Goal: Browse casually: Explore the website without a specific task or goal

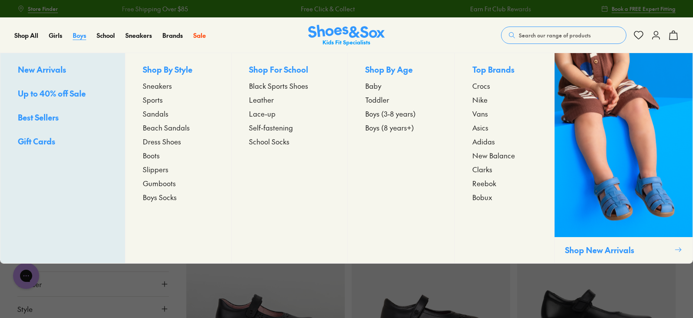
click at [80, 35] on span "Boys" at bounding box center [79, 35] width 13 height 9
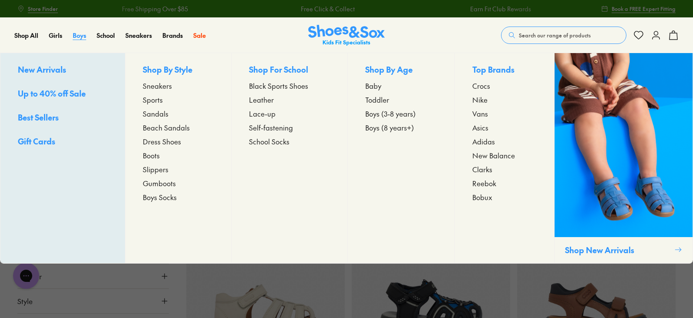
click at [79, 34] on span "Boys" at bounding box center [79, 35] width 13 height 9
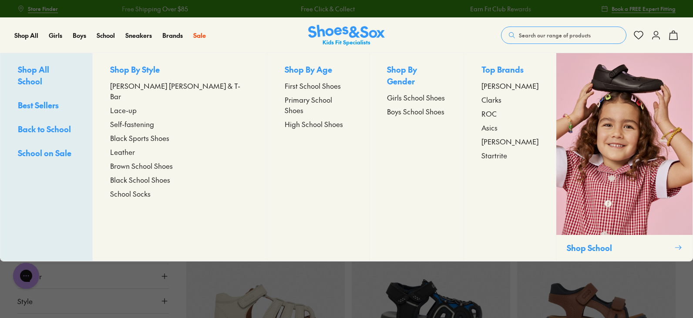
click at [135, 147] on span "Leather" at bounding box center [122, 152] width 25 height 10
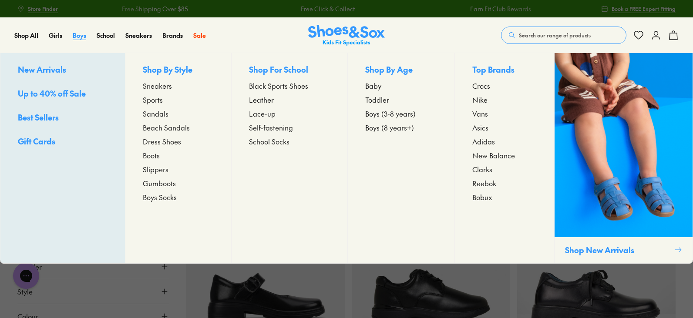
click at [74, 31] on span "Boys" at bounding box center [79, 35] width 13 height 9
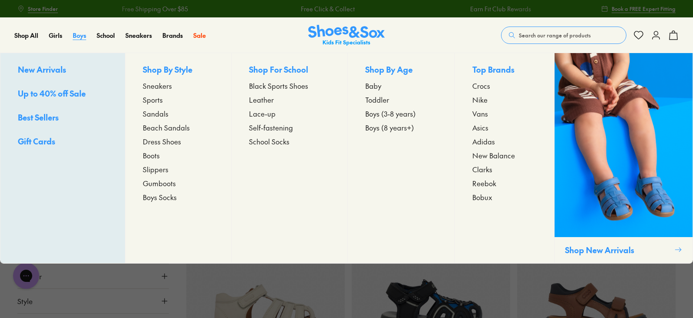
click at [80, 34] on span "Boys" at bounding box center [79, 35] width 13 height 9
click at [54, 71] on span "New Arrivals" at bounding box center [42, 69] width 48 height 11
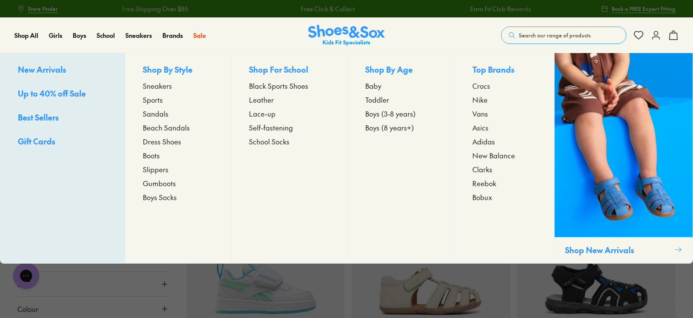
click at [60, 95] on span "Up to 40% off Sale" at bounding box center [52, 93] width 68 height 11
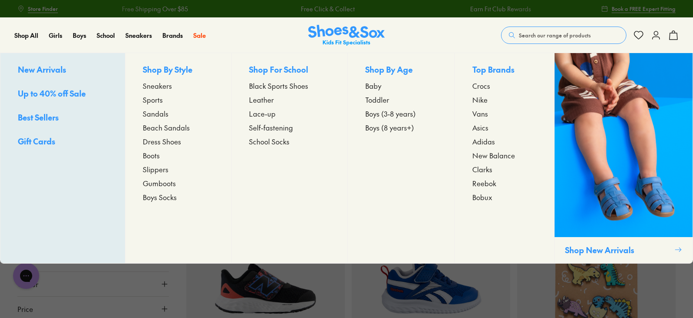
click at [54, 117] on span "Best Sellers" at bounding box center [38, 117] width 41 height 11
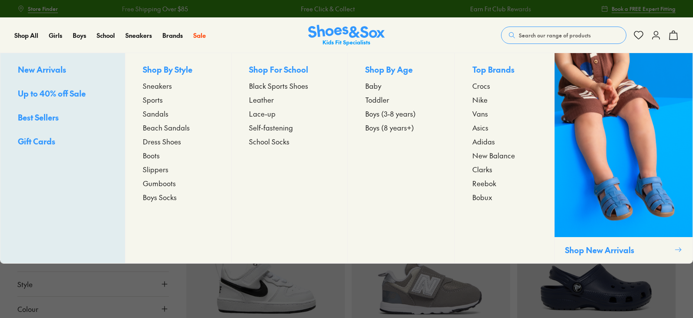
click at [47, 141] on span "Gift Cards" at bounding box center [36, 141] width 37 height 11
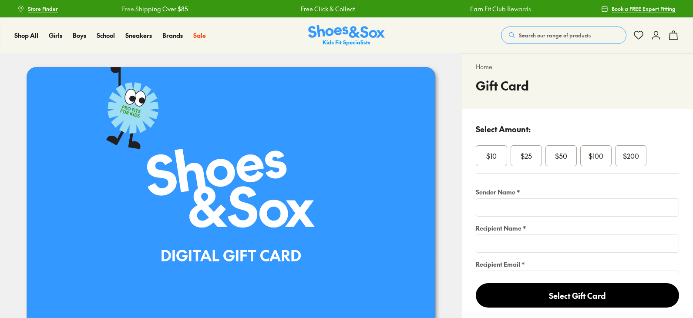
select select "*"
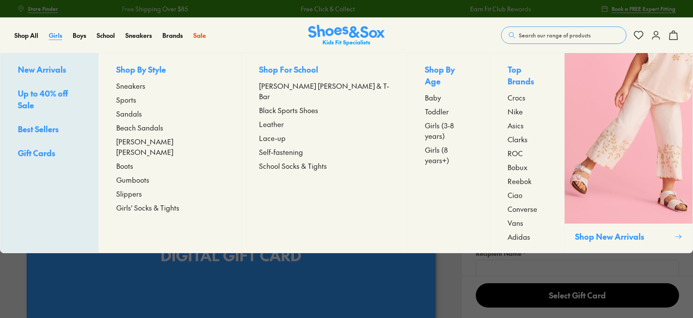
click at [59, 37] on span "Girls" at bounding box center [55, 35] width 13 height 9
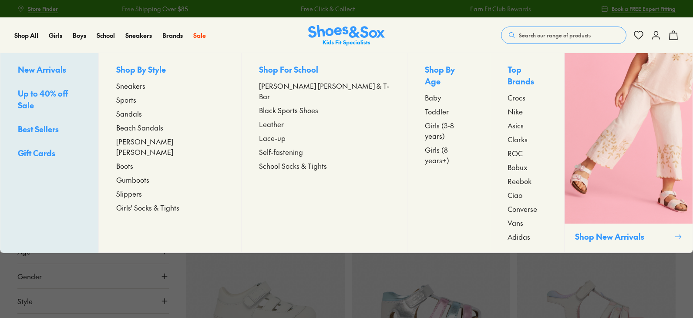
click at [50, 77] on div "New Arrivals Up to 40% off Sale Best Sellers Gift Cards" at bounding box center [49, 153] width 98 height 200
click at [52, 71] on span "New Arrivals" at bounding box center [42, 69] width 48 height 11
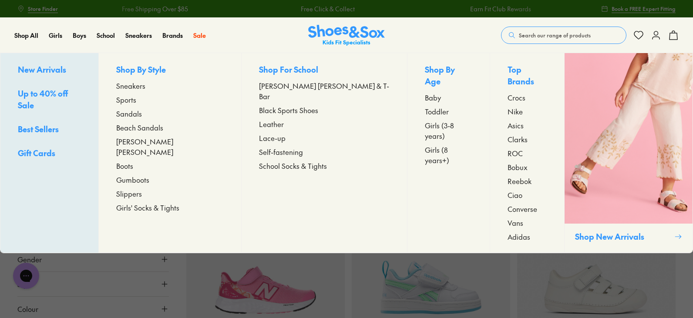
click at [48, 93] on span "Up to 40% off Sale" at bounding box center [43, 99] width 50 height 23
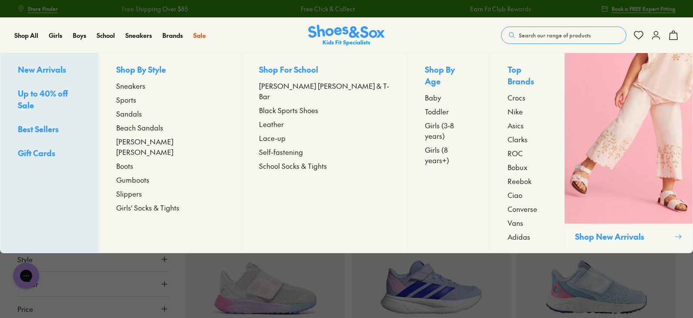
click at [51, 94] on span "Up to 40% off Sale" at bounding box center [43, 99] width 50 height 23
click at [52, 124] on span "Best Sellers" at bounding box center [38, 129] width 41 height 11
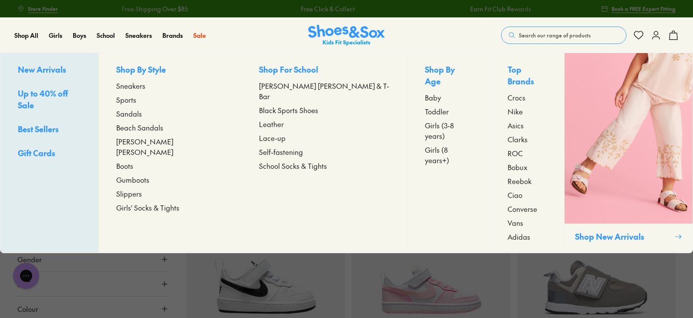
click at [44, 148] on span "Gift Cards" at bounding box center [36, 153] width 37 height 11
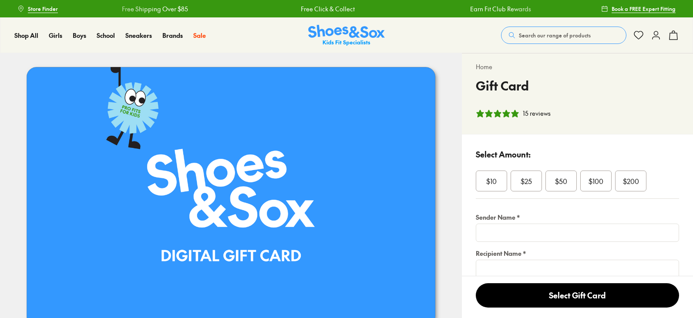
select select "*"
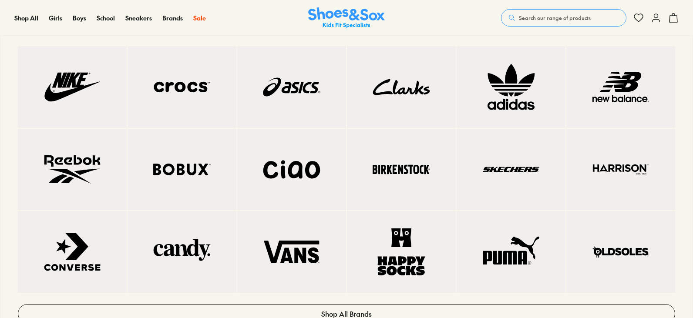
scroll to position [44, 0]
click at [172, 22] on span "Brands" at bounding box center [172, 17] width 20 height 9
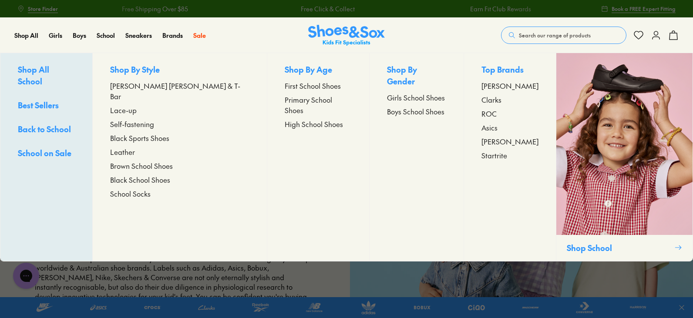
click at [158, 84] on span "[PERSON_NAME] [PERSON_NAME] & T-Bar" at bounding box center [179, 91] width 139 height 21
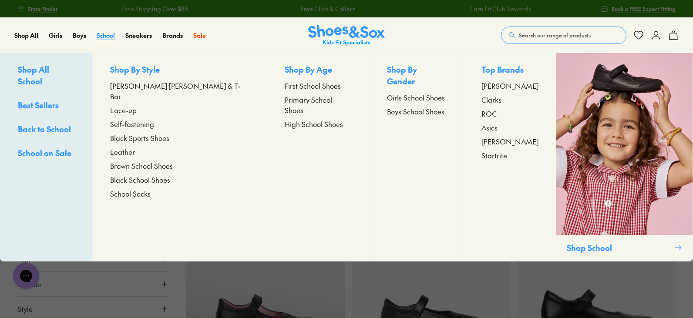
click at [112, 37] on span "School" at bounding box center [106, 35] width 18 height 9
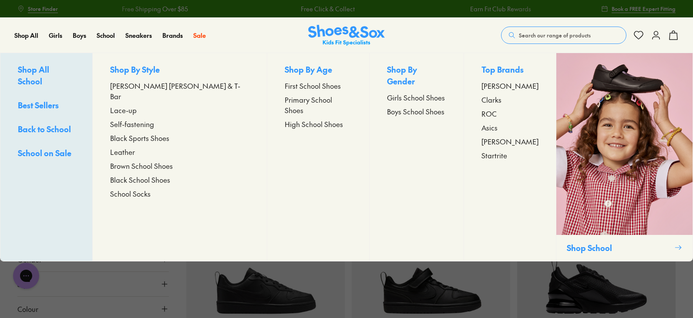
click at [147, 83] on span "[PERSON_NAME] [PERSON_NAME] & T-Bar" at bounding box center [179, 91] width 139 height 21
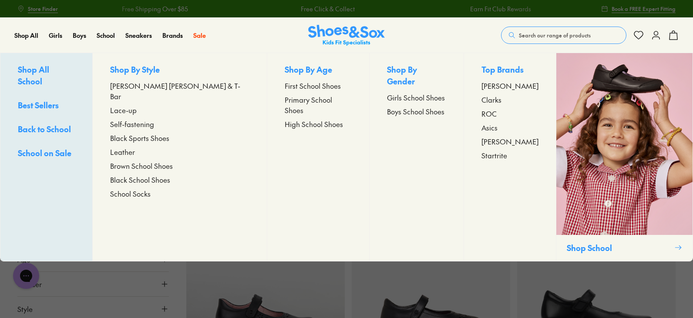
click at [135, 147] on span "Leather" at bounding box center [122, 152] width 25 height 10
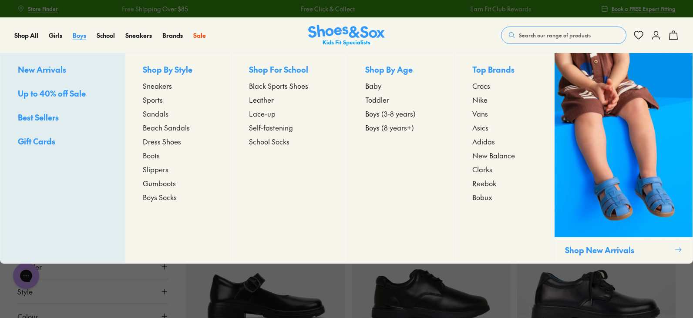
click at [81, 32] on span "Boys" at bounding box center [79, 35] width 13 height 9
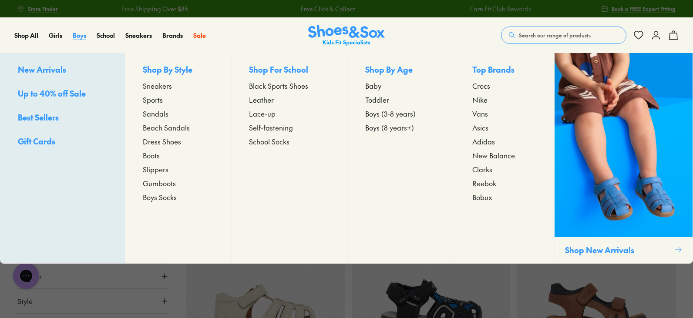
click at [81, 34] on span "Boys" at bounding box center [79, 35] width 13 height 9
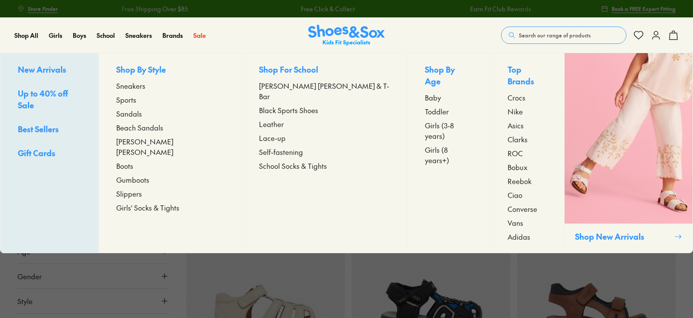
click at [49, 71] on span "New Arrivals" at bounding box center [42, 69] width 48 height 11
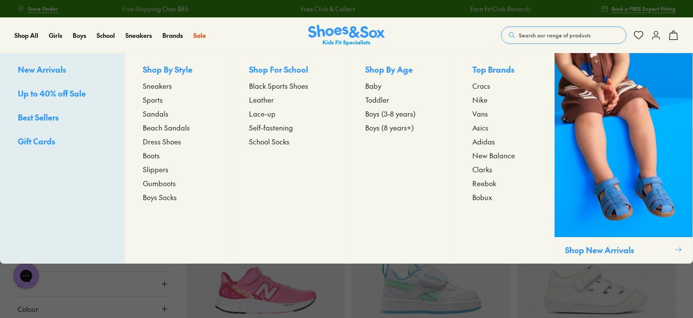
click at [68, 66] on link "New Arrivals" at bounding box center [63, 70] width 90 height 13
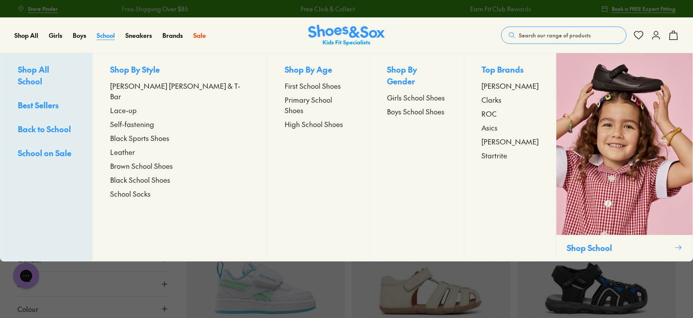
click at [111, 37] on span "School" at bounding box center [106, 35] width 18 height 9
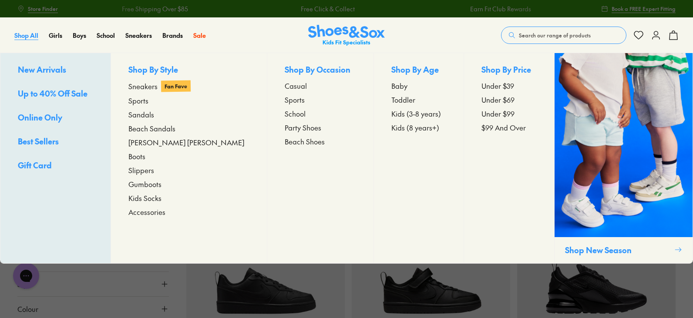
click at [34, 33] on span "Shop All" at bounding box center [26, 35] width 24 height 9
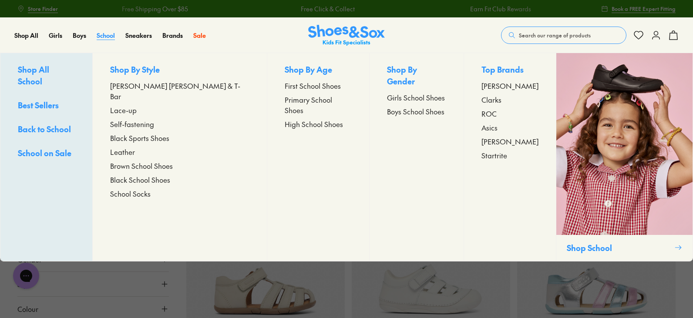
click at [103, 37] on span "School" at bounding box center [106, 35] width 18 height 9
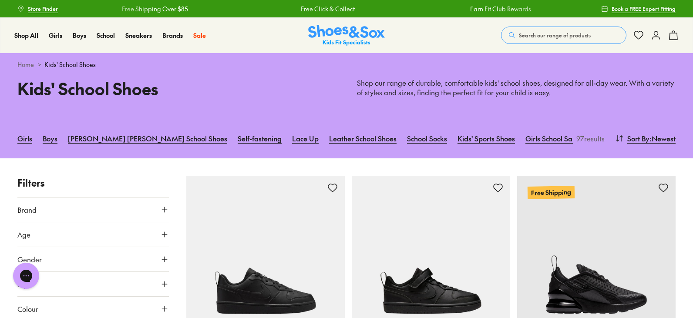
click at [360, 43] on img at bounding box center [346, 35] width 77 height 21
